Goal: Information Seeking & Learning: Learn about a topic

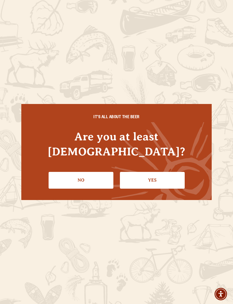
click at [157, 172] on link "Yes" at bounding box center [152, 180] width 65 height 16
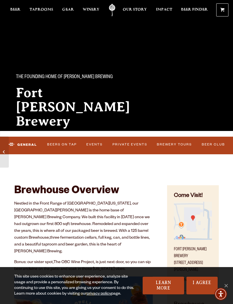
click at [98, 145] on link "Events" at bounding box center [95, 145] width 20 height 12
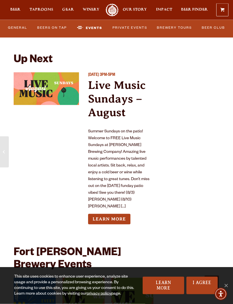
scroll to position [2428, 0]
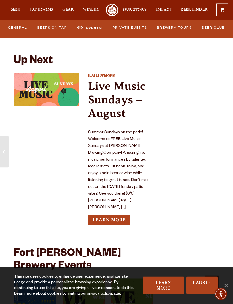
click at [116, 215] on link "Learn More" at bounding box center [109, 220] width 42 height 11
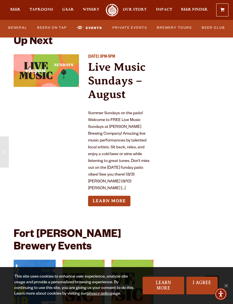
click at [123, 196] on link "Learn More" at bounding box center [109, 201] width 42 height 11
click at [19, 28] on link "General" at bounding box center [17, 28] width 23 height 12
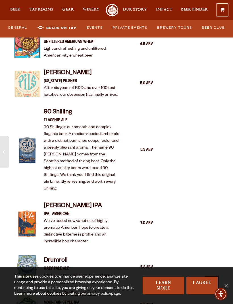
scroll to position [554, 0]
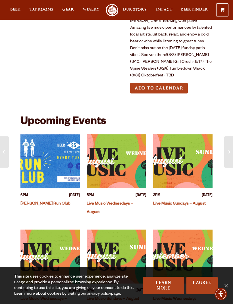
scroll to position [135, 0]
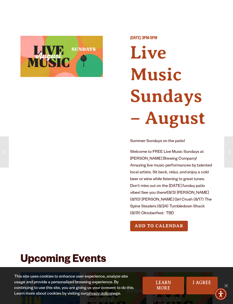
click at [228, 282] on div "This site uses cookies to enhance user experience, analyze site usage and provi…" at bounding box center [116, 285] width 233 height 37
click at [230, 282] on div "This site uses cookies to enhance user experience, analyze site usage and provi…" at bounding box center [116, 285] width 233 height 37
click at [230, 284] on div "This site uses cookies to enhance user experience, analyze site usage and provi…" at bounding box center [116, 285] width 233 height 37
click at [163, 285] on link "Learn More" at bounding box center [163, 286] width 41 height 18
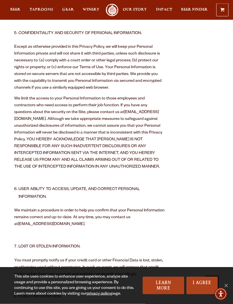
scroll to position [842, 0]
click at [197, 294] on link "I Agree" at bounding box center [201, 286] width 31 height 18
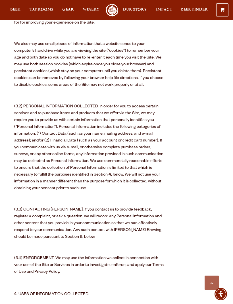
scroll to position [441, 0]
